Goal: Transaction & Acquisition: Book appointment/travel/reservation

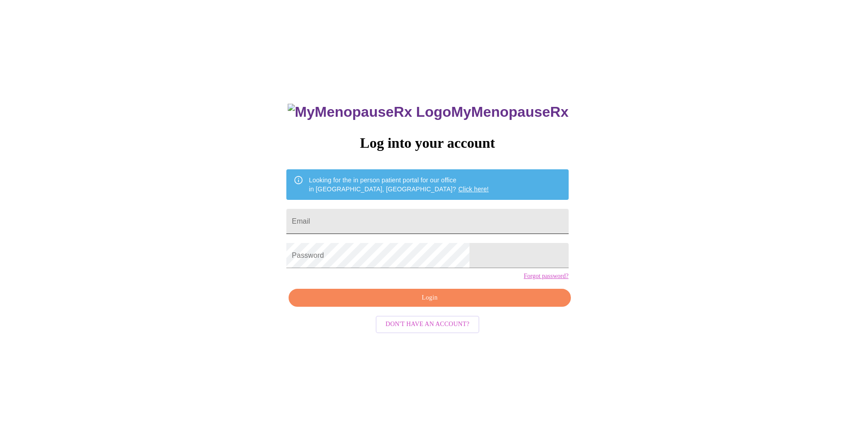
click at [397, 222] on input "Email" at bounding box center [427, 221] width 282 height 25
type input "rknvet@yhaoo.com"
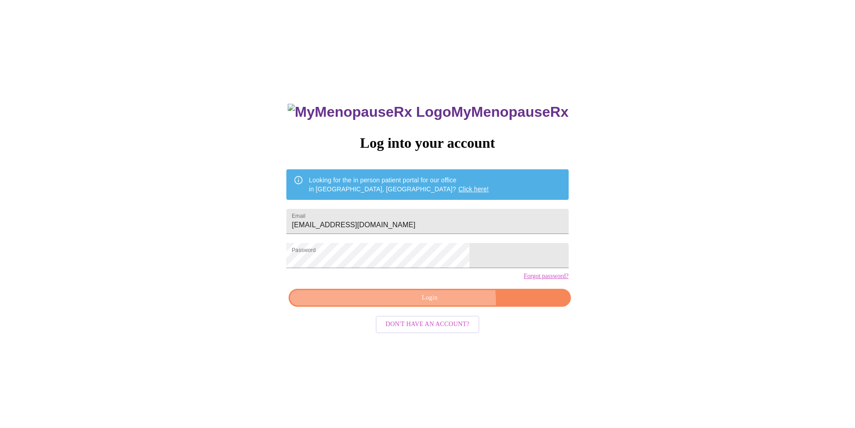
click at [442, 303] on span "Login" at bounding box center [429, 297] width 261 height 11
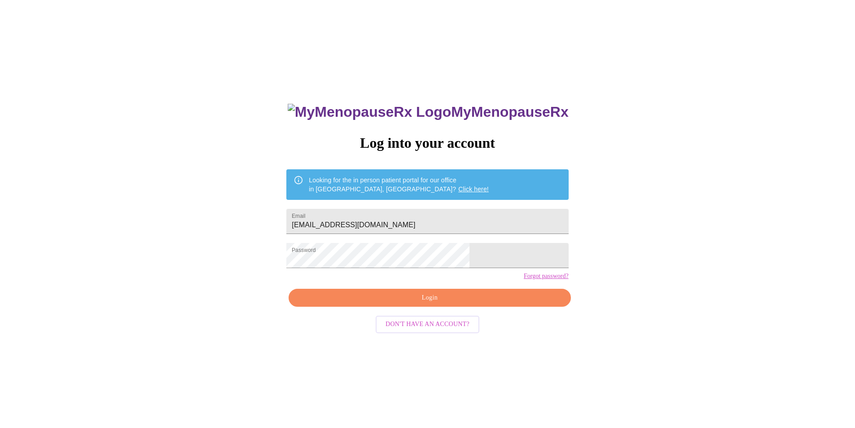
click at [524, 280] on link "Forgot password?" at bounding box center [546, 276] width 45 height 7
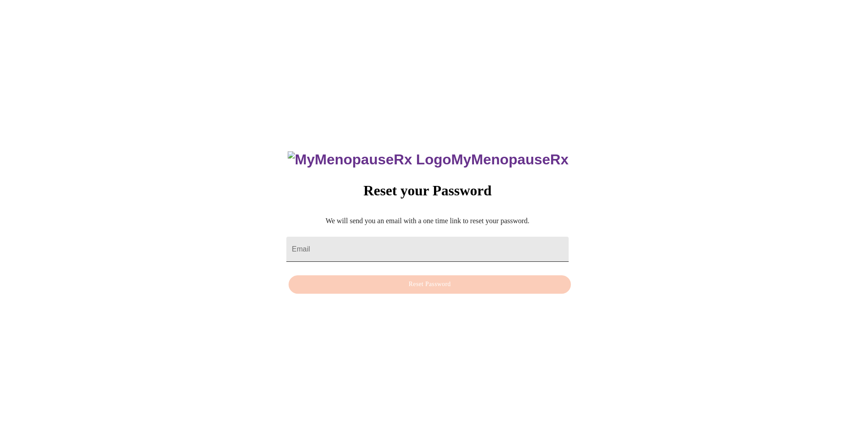
click at [341, 240] on input "Email" at bounding box center [427, 249] width 282 height 25
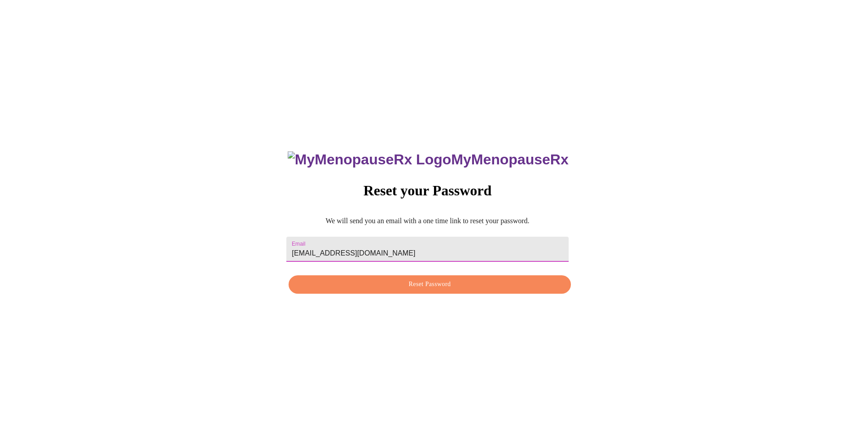
type input "[EMAIL_ADDRESS][DOMAIN_NAME]"
click at [463, 290] on span "Reset Password" at bounding box center [429, 284] width 261 height 11
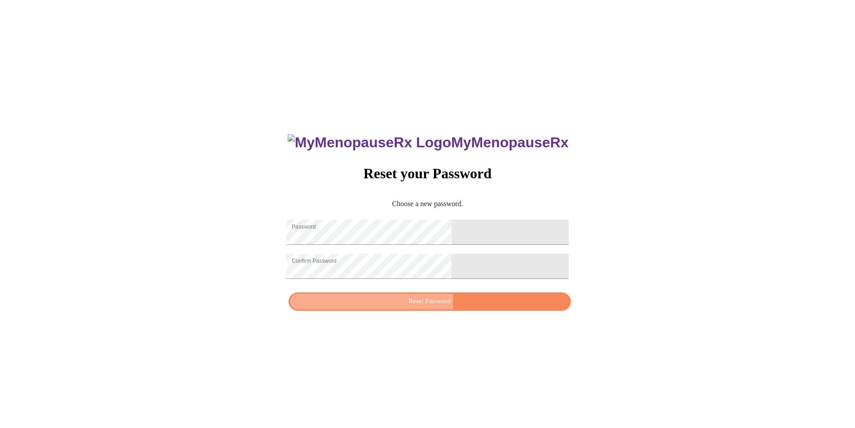
click at [416, 307] on span "Reset Password" at bounding box center [429, 301] width 261 height 11
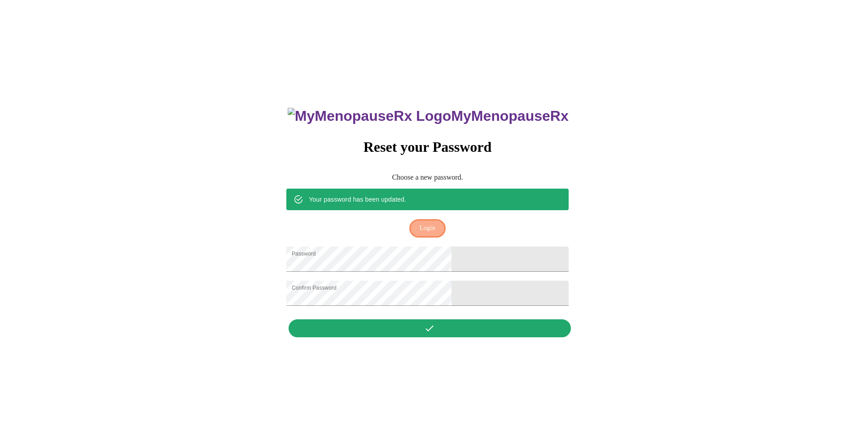
click at [435, 224] on button "Login" at bounding box center [427, 228] width 36 height 18
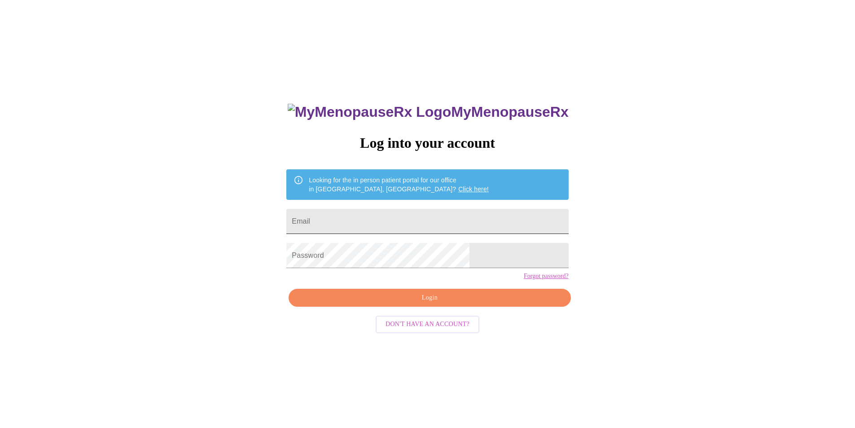
click at [427, 225] on input "Email" at bounding box center [427, 221] width 282 height 25
type input "[EMAIL_ADDRESS][DOMAIN_NAME]"
click at [426, 303] on span "Login" at bounding box center [429, 297] width 261 height 11
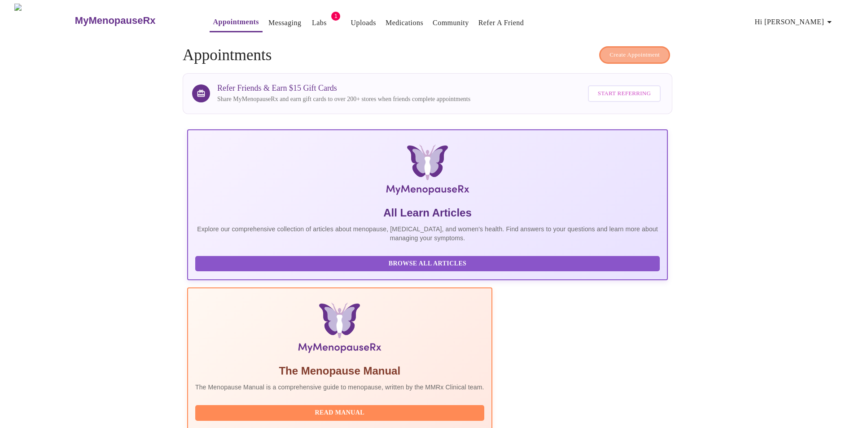
click at [637, 53] on span "Create Appointment" at bounding box center [635, 55] width 50 height 10
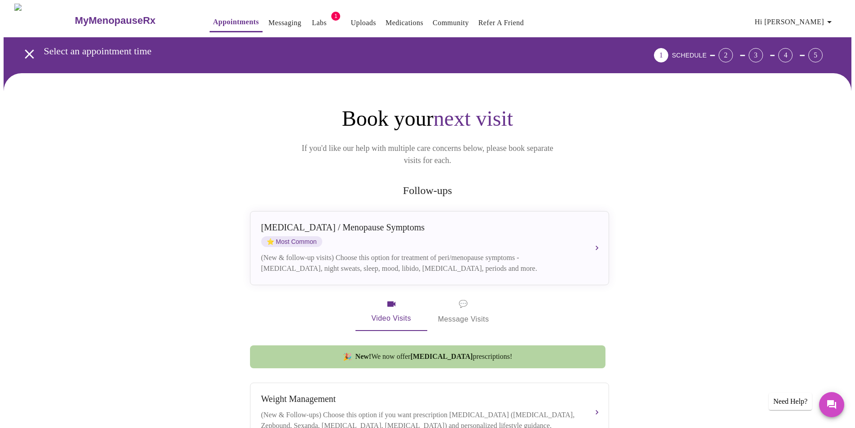
click at [312, 20] on link "Labs" at bounding box center [319, 23] width 15 height 13
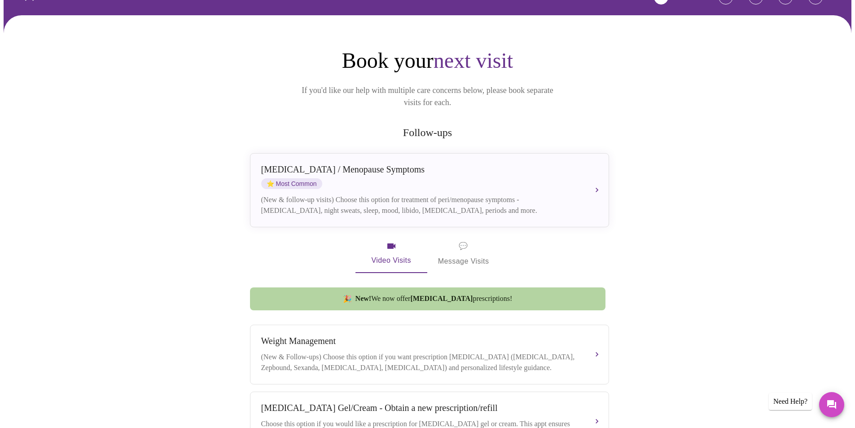
scroll to position [13, 0]
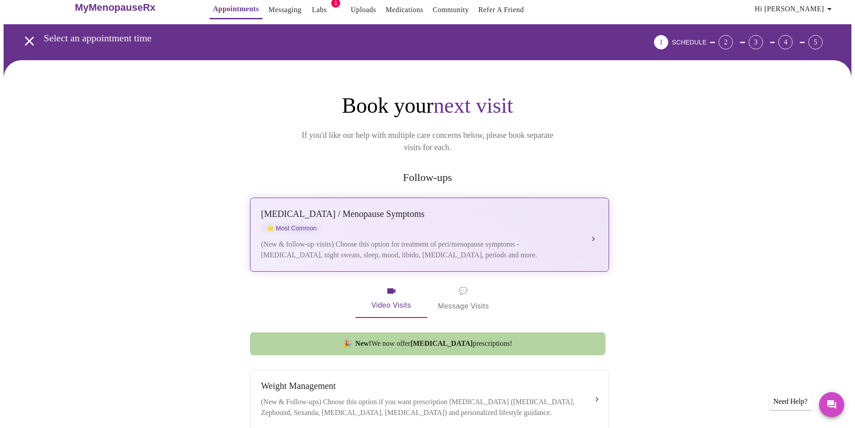
click at [319, 223] on span "⭐ Most Common" at bounding box center [291, 228] width 61 height 11
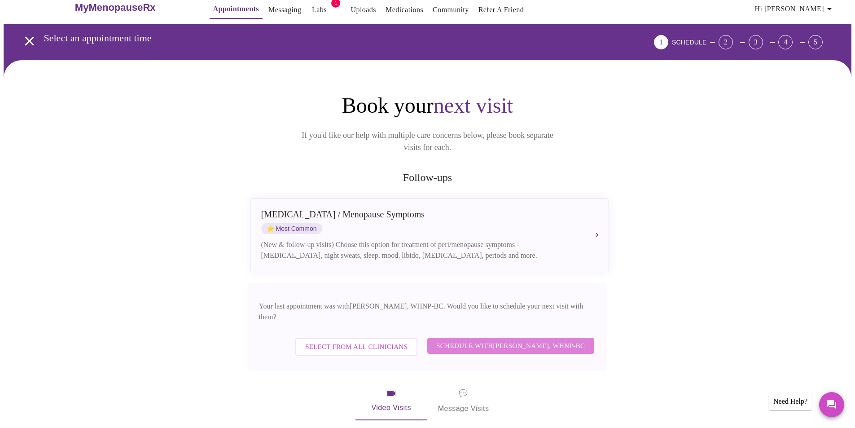
click at [545, 340] on span "Schedule with [PERSON_NAME], WHNP-BC" at bounding box center [510, 346] width 149 height 12
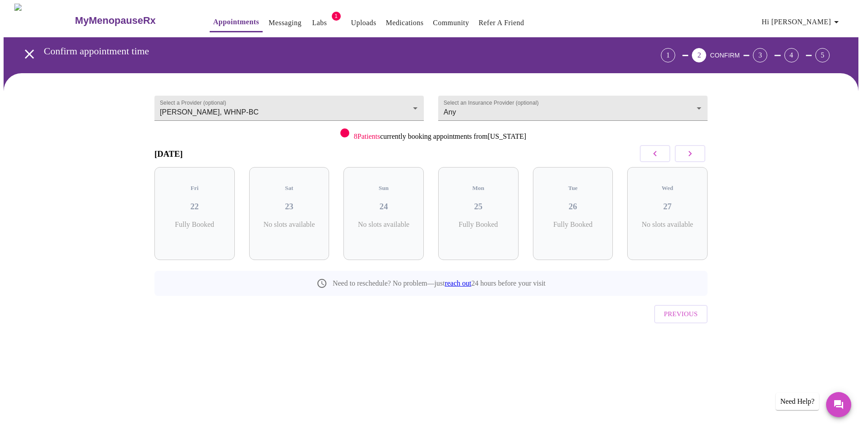
click at [692, 155] on icon "button" at bounding box center [690, 153] width 11 height 11
click at [477, 220] on p "4 Slots Left ( 5 Total)" at bounding box center [482, 229] width 33 height 18
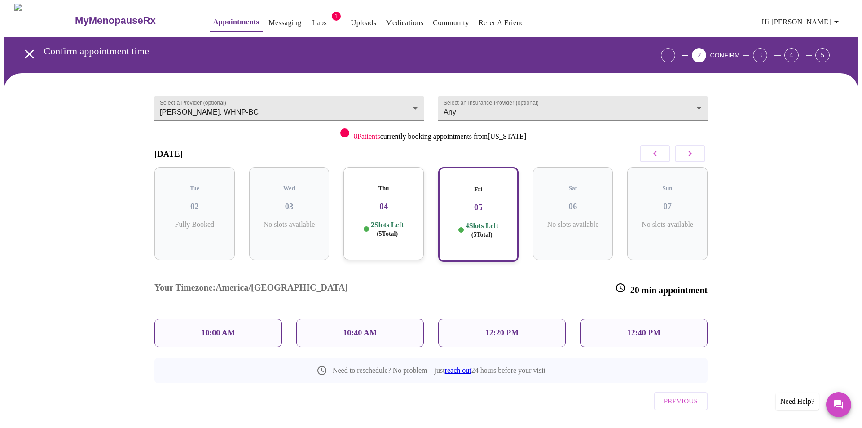
click at [404, 226] on p "2 Slots Left ( 5 Total)" at bounding box center [387, 229] width 33 height 18
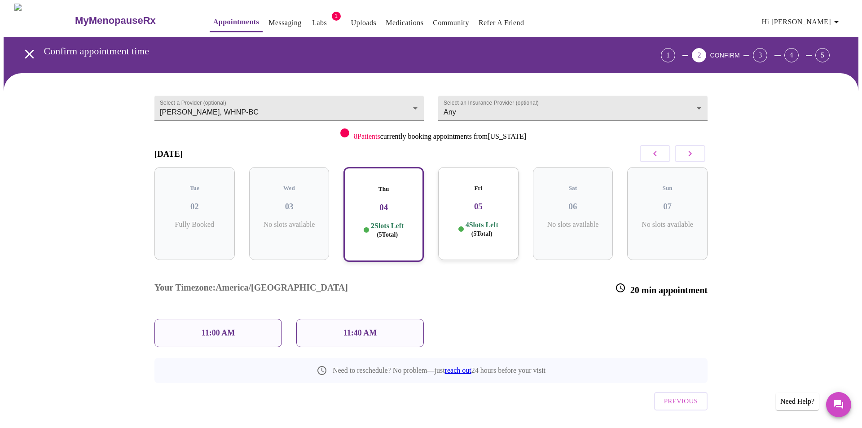
click at [474, 220] on p "4 Slots Left ( 5 Total)" at bounding box center [482, 229] width 33 height 18
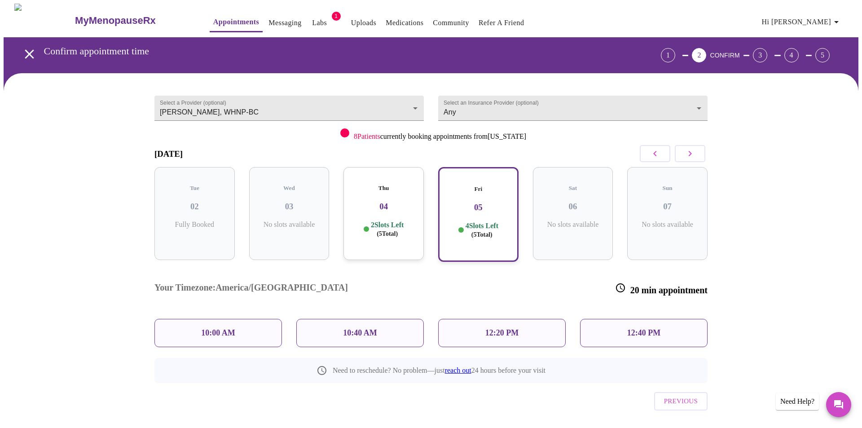
click at [694, 156] on icon "button" at bounding box center [690, 153] width 11 height 11
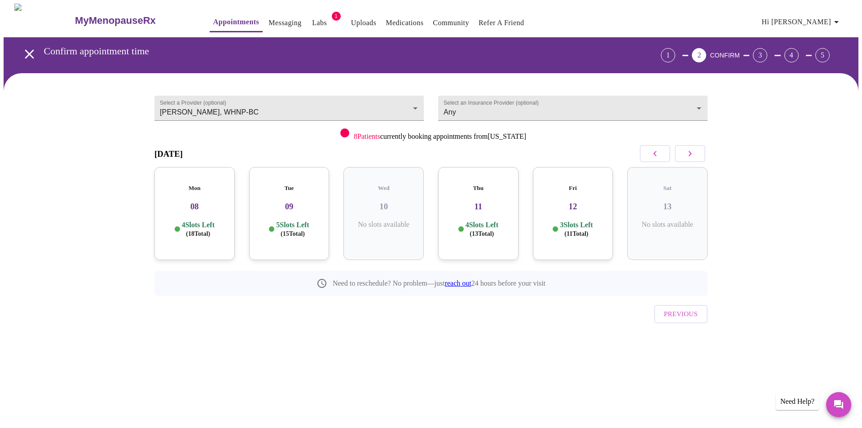
click at [569, 230] on span "( 11 Total)" at bounding box center [576, 233] width 24 height 7
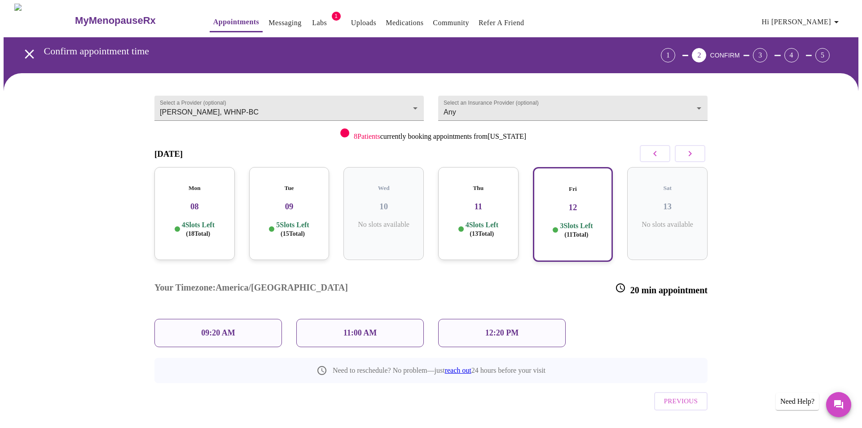
click at [484, 230] on span "( 13 Total)" at bounding box center [482, 233] width 24 height 7
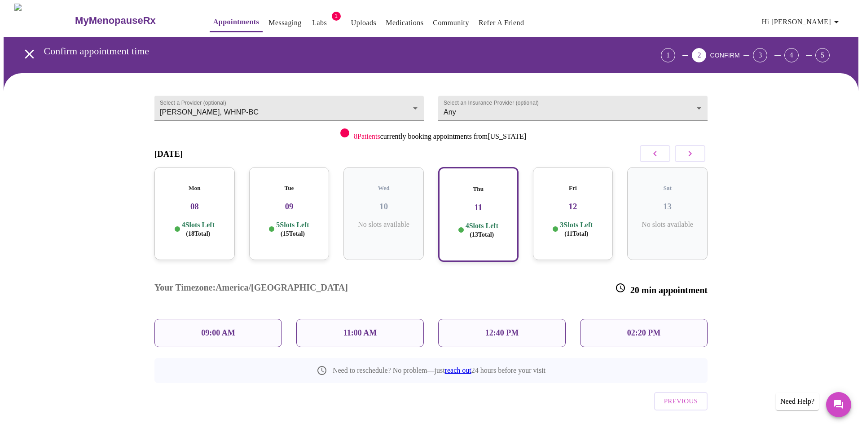
click at [567, 230] on span "( 11 Total)" at bounding box center [576, 233] width 24 height 7
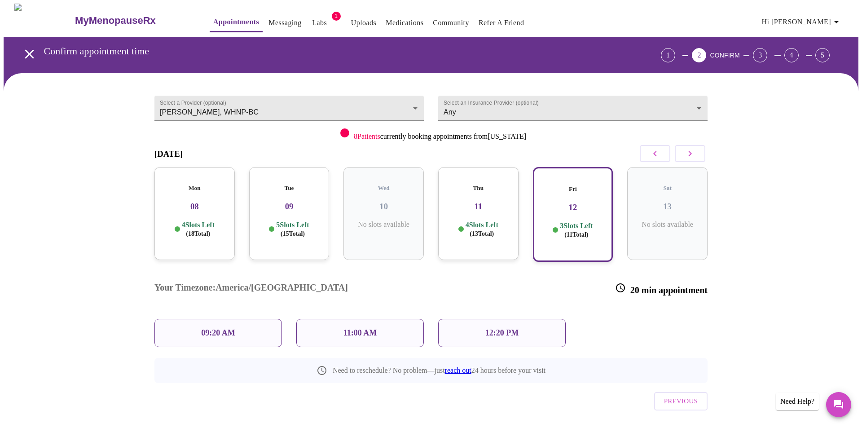
click at [205, 208] on div "Mon 08 4 Slots Left ( 18 Total)" at bounding box center [194, 213] width 80 height 93
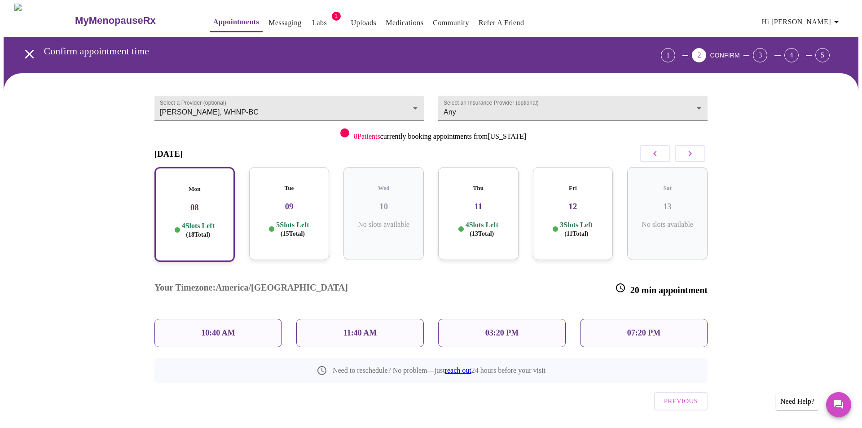
click at [286, 204] on div "Tue 09 5 Slots Left ( 15 Total)" at bounding box center [289, 213] width 80 height 93
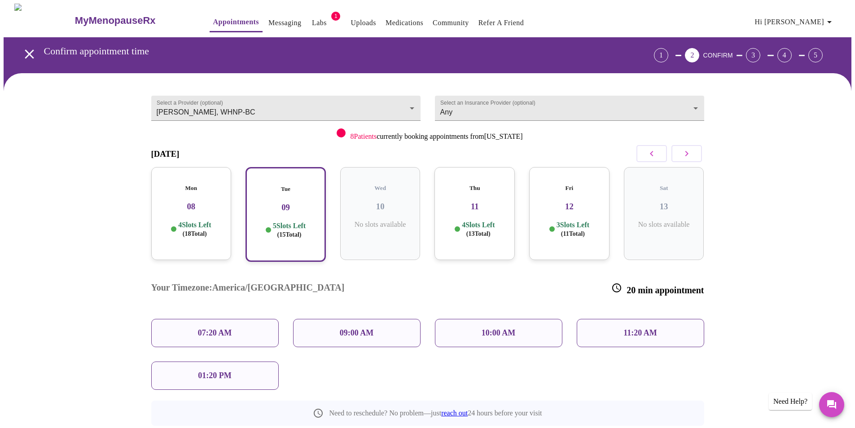
click at [690, 154] on icon "button" at bounding box center [686, 153] width 11 height 11
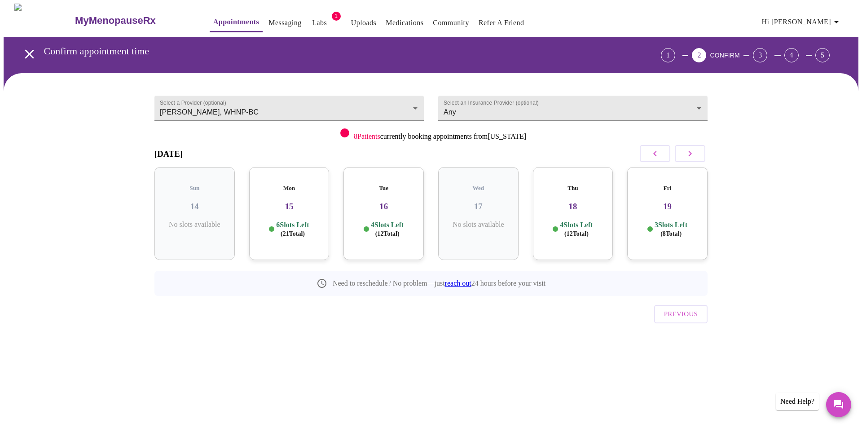
click at [665, 230] on span "( 8 Total)" at bounding box center [670, 233] width 21 height 7
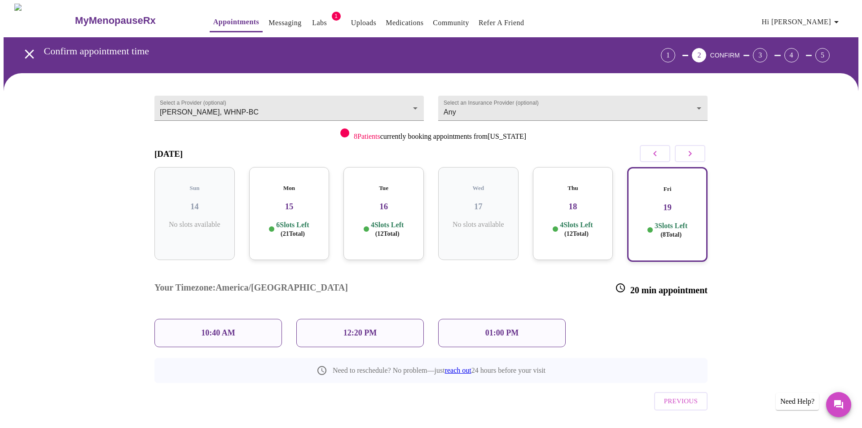
click at [579, 230] on span "( 12 Total)" at bounding box center [576, 233] width 24 height 7
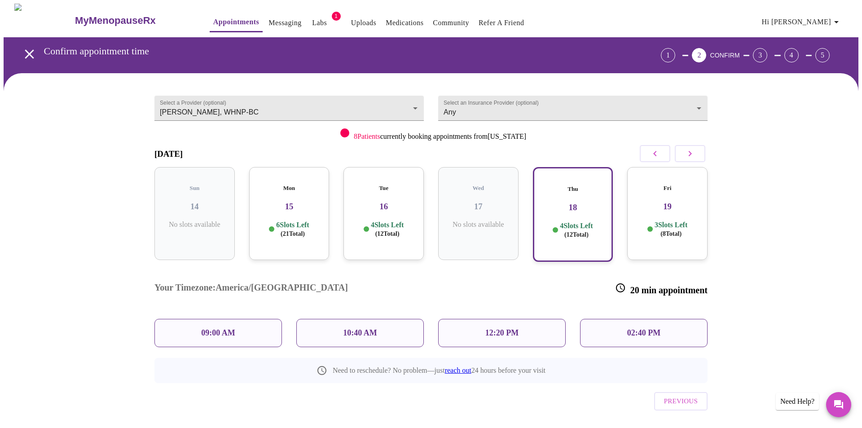
click at [277, 203] on div "Mon 15 6 Slots Left ( 21 Total)" at bounding box center [289, 213] width 80 height 93
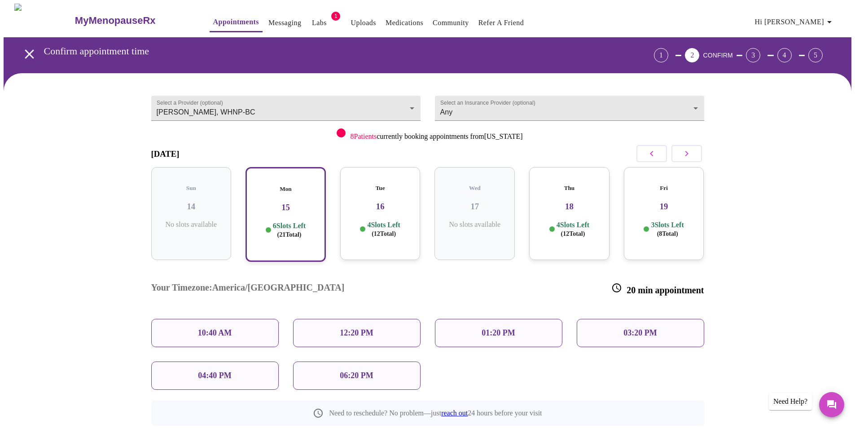
click at [377, 361] on div "06:20 PM" at bounding box center [356, 375] width 127 height 28
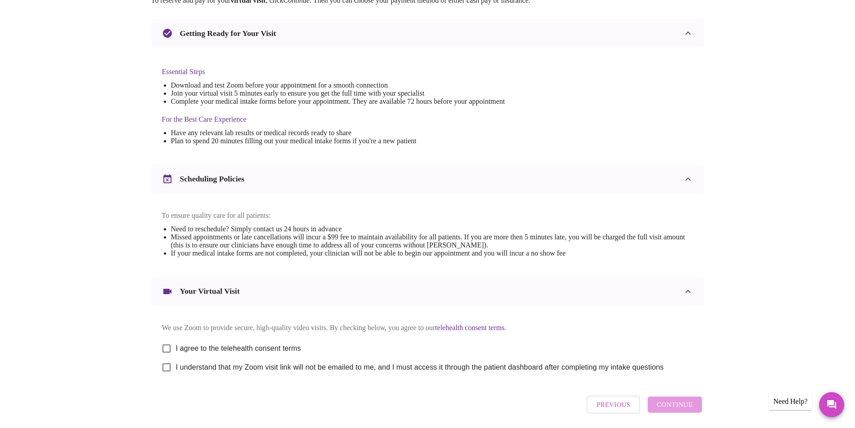
scroll to position [223, 0]
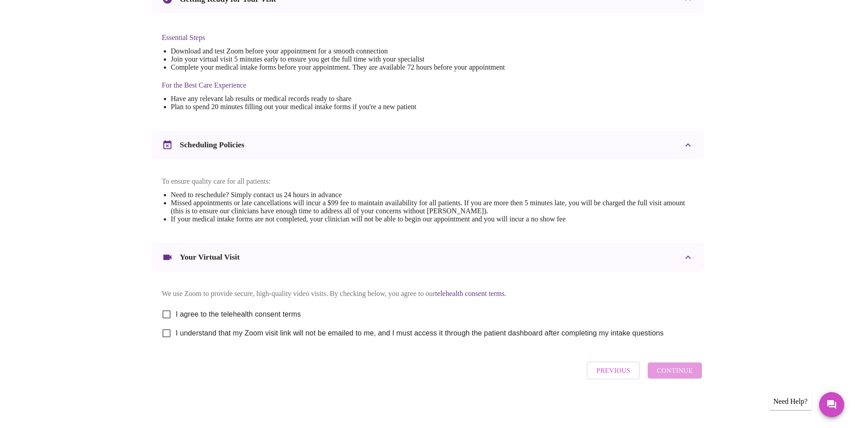
click at [168, 314] on input "I agree to the telehealth consent terms" at bounding box center [166, 314] width 19 height 19
checkbox input "true"
click at [163, 331] on input "I understand that my Zoom visit link will not be emailed to me, and I must acce…" at bounding box center [166, 333] width 19 height 19
checkbox input "true"
click at [682, 374] on span "Continue" at bounding box center [675, 371] width 36 height 12
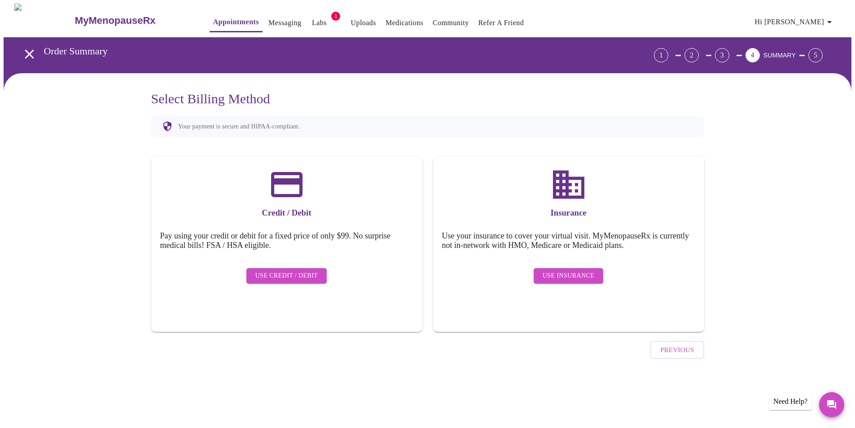
scroll to position [0, 0]
click at [674, 344] on span "Previous" at bounding box center [681, 350] width 34 height 12
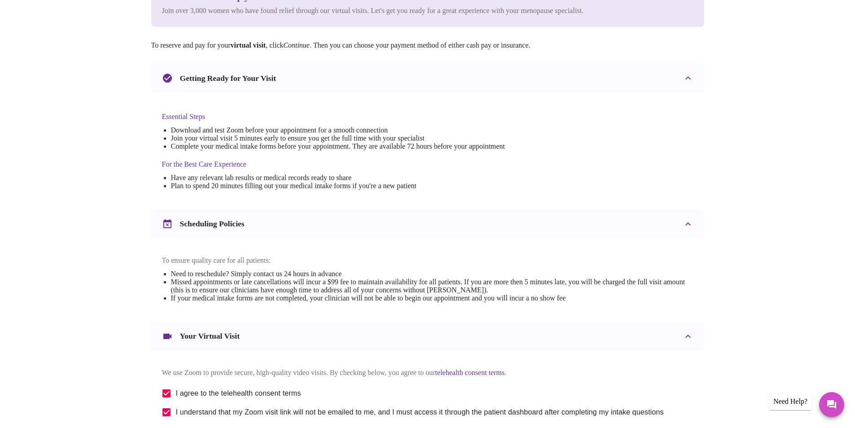
scroll to position [223, 0]
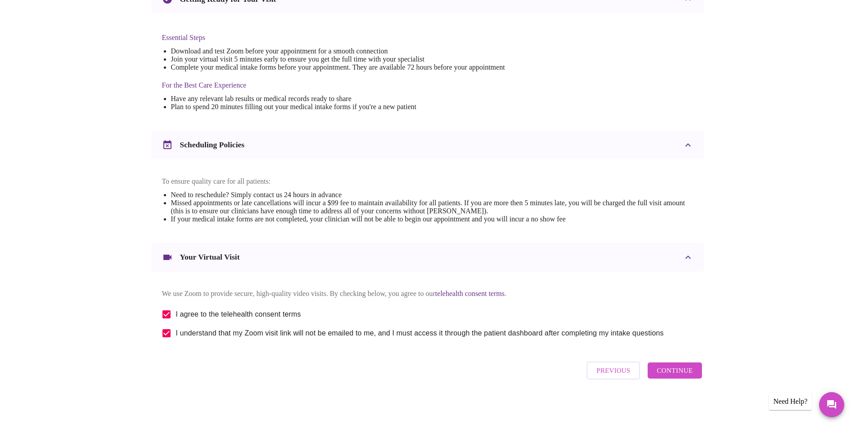
click at [664, 375] on span "Continue" at bounding box center [675, 371] width 36 height 12
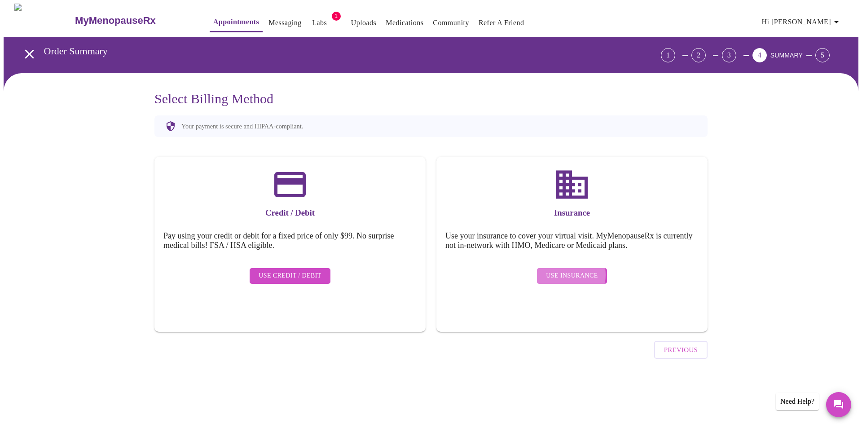
click at [568, 270] on span "Use Insurance" at bounding box center [572, 275] width 52 height 11
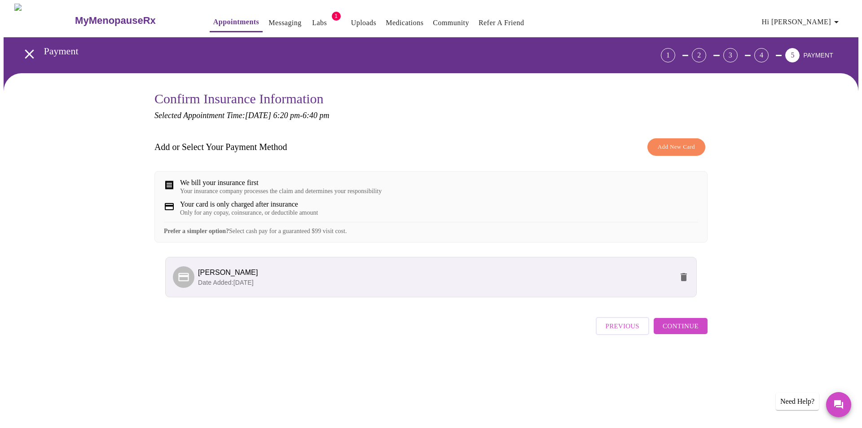
click at [705, 334] on button "Continue" at bounding box center [681, 326] width 54 height 16
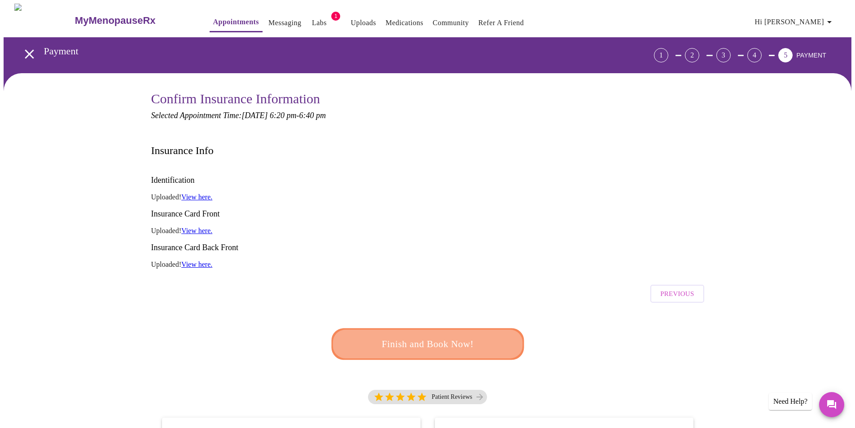
click at [465, 336] on span "Finish and Book Now!" at bounding box center [428, 344] width 166 height 17
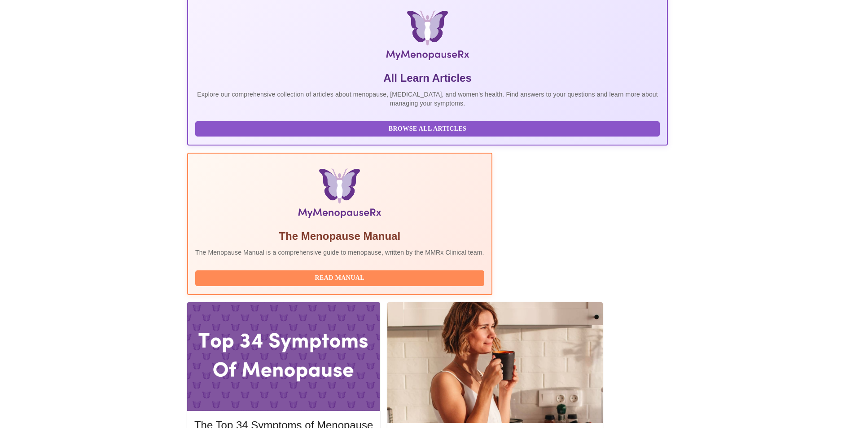
scroll to position [229, 0]
